Goal: Task Accomplishment & Management: Manage account settings

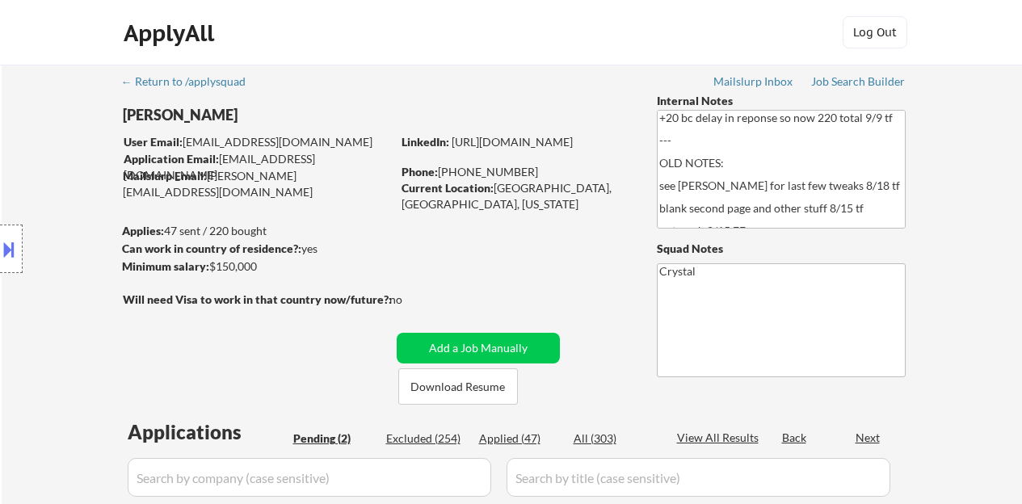
select select ""pending""
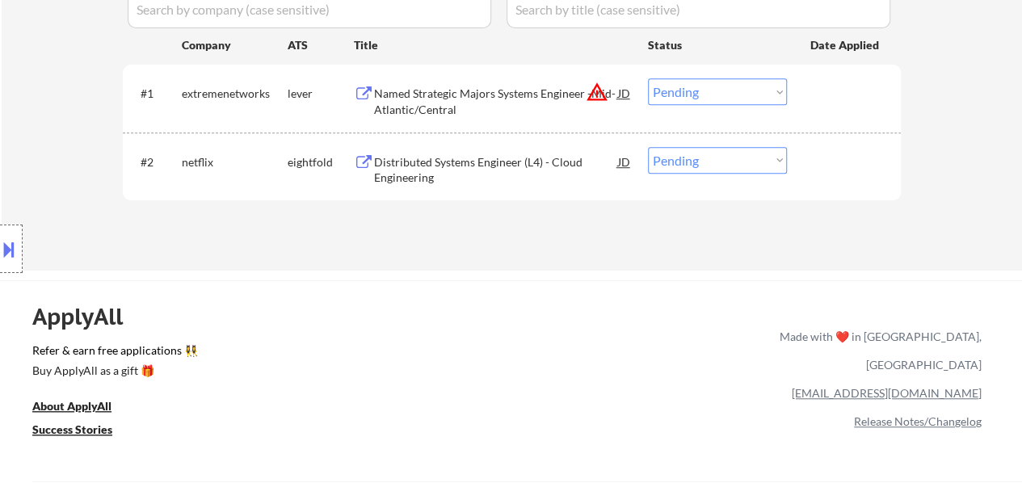
scroll to position [404, 0]
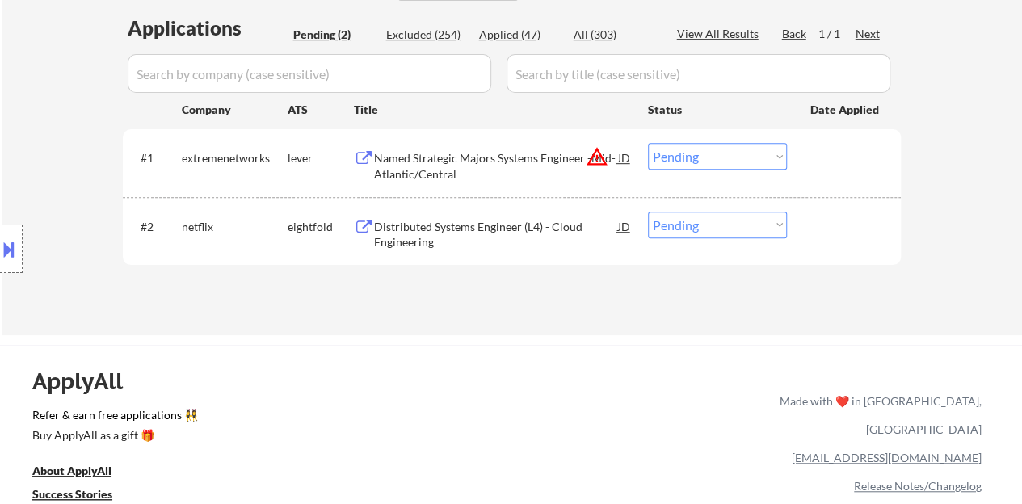
click at [704, 161] on select "Choose an option... Pending Applied Excluded (Questions) Excluded (Expired) Exc…" at bounding box center [717, 156] width 139 height 27
click at [648, 143] on select "Choose an option... Pending Applied Excluded (Questions) Excluded (Expired) Exc…" at bounding box center [717, 156] width 139 height 27
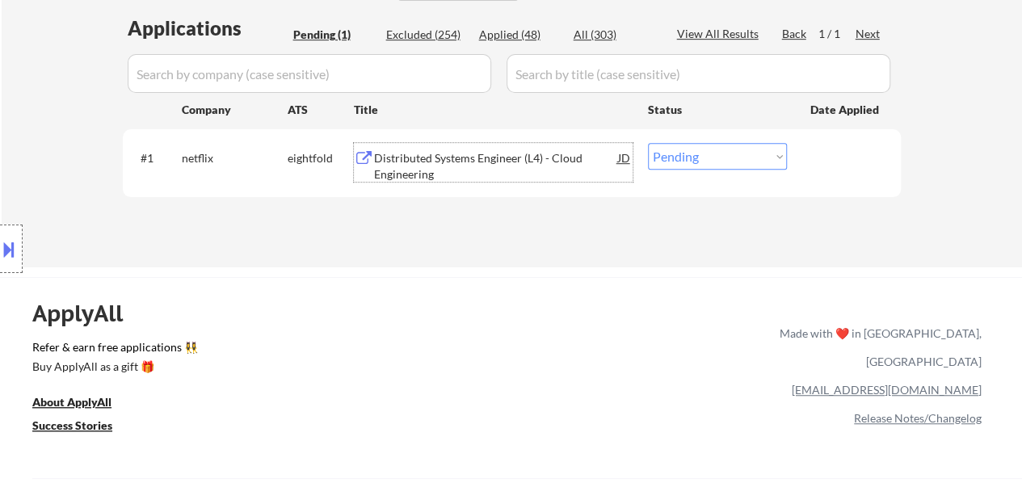
click at [507, 153] on div "Distributed Systems Engineer (L4) - Cloud Engineering" at bounding box center [496, 166] width 244 height 32
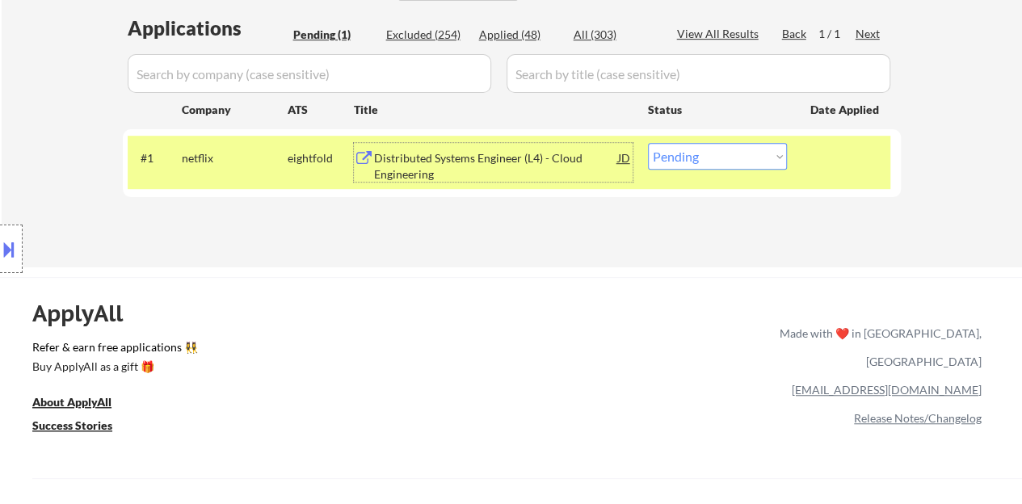
click at [685, 162] on select "Choose an option... Pending Applied Excluded (Questions) Excluded (Expired) Exc…" at bounding box center [717, 156] width 139 height 27
select select ""excluded__bad_match_""
click at [648, 143] on select "Choose an option... Pending Applied Excluded (Questions) Excluded (Expired) Exc…" at bounding box center [717, 156] width 139 height 27
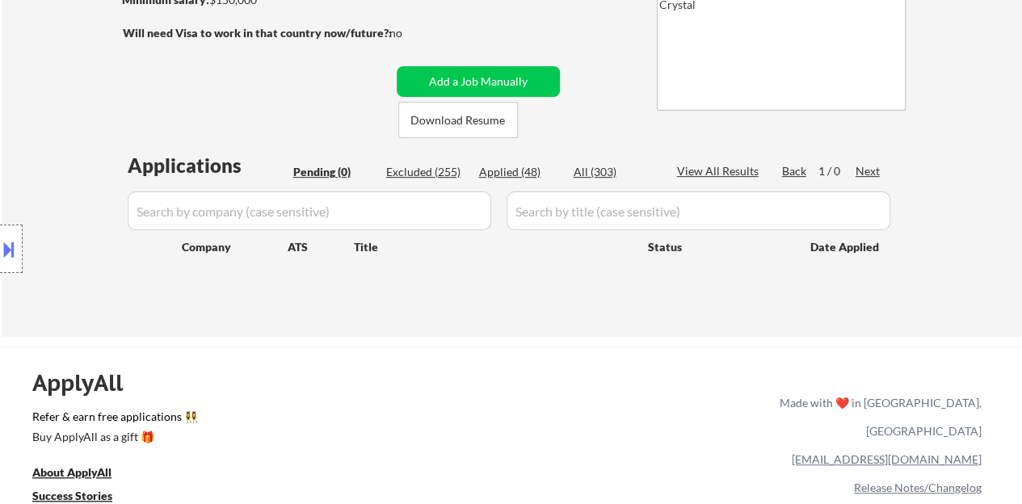
scroll to position [162, 0]
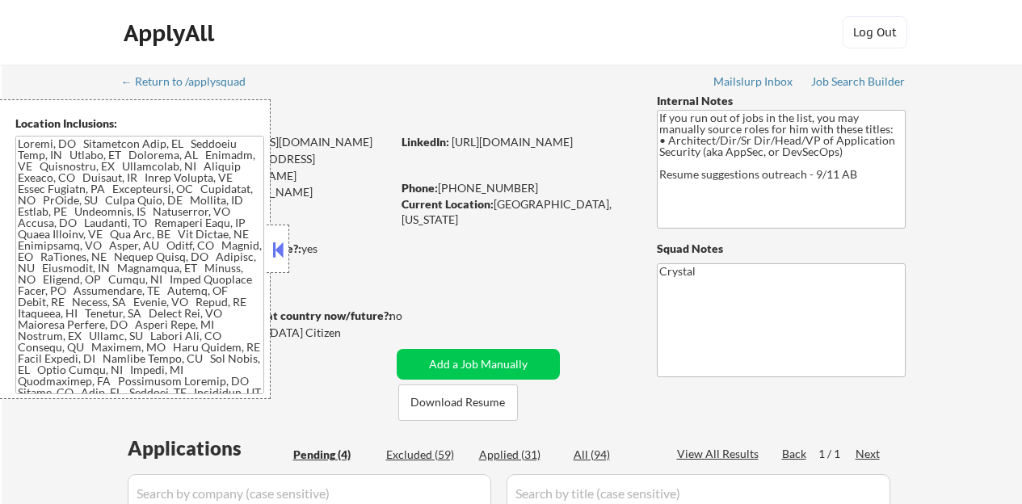
select select ""pending""
click at [279, 242] on button at bounding box center [278, 249] width 18 height 24
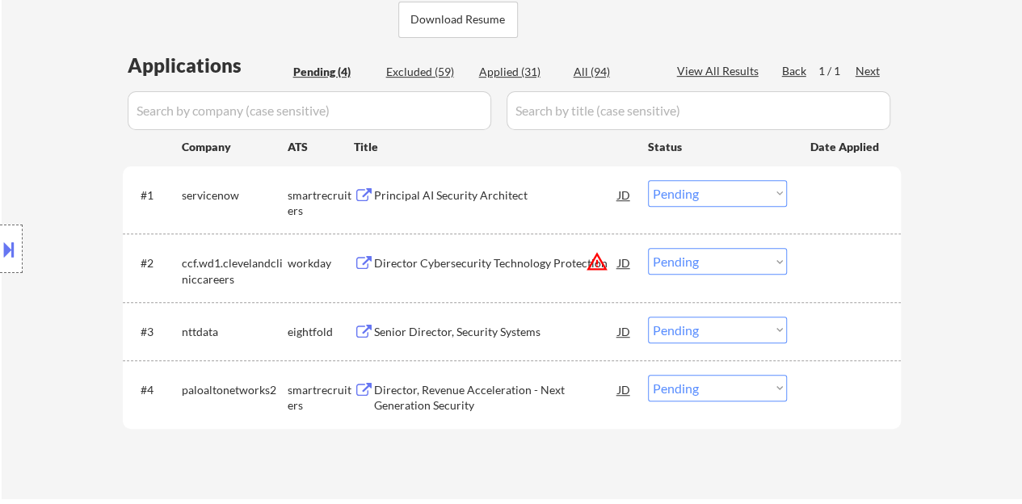
scroll to position [404, 0]
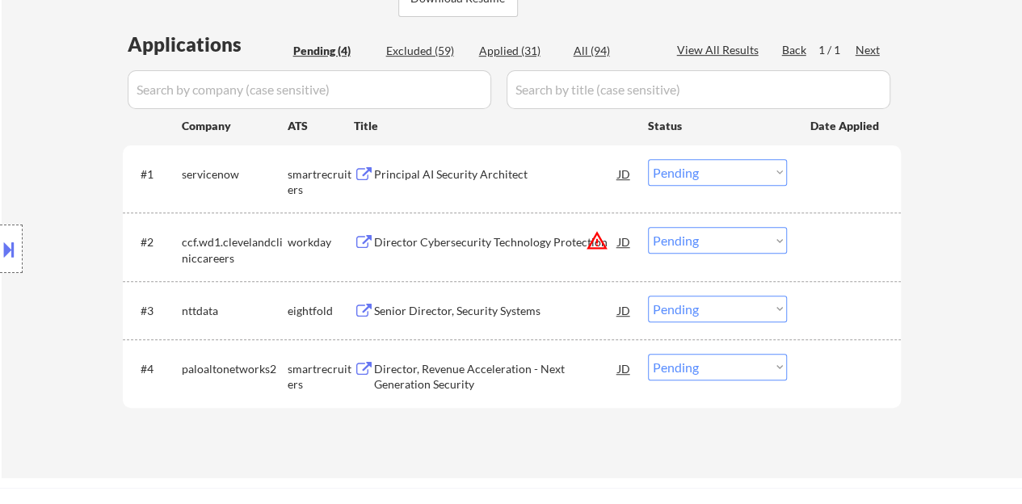
click at [486, 174] on div "Principal AI Security Architect" at bounding box center [496, 174] width 244 height 16
